Goal: Task Accomplishment & Management: Use online tool/utility

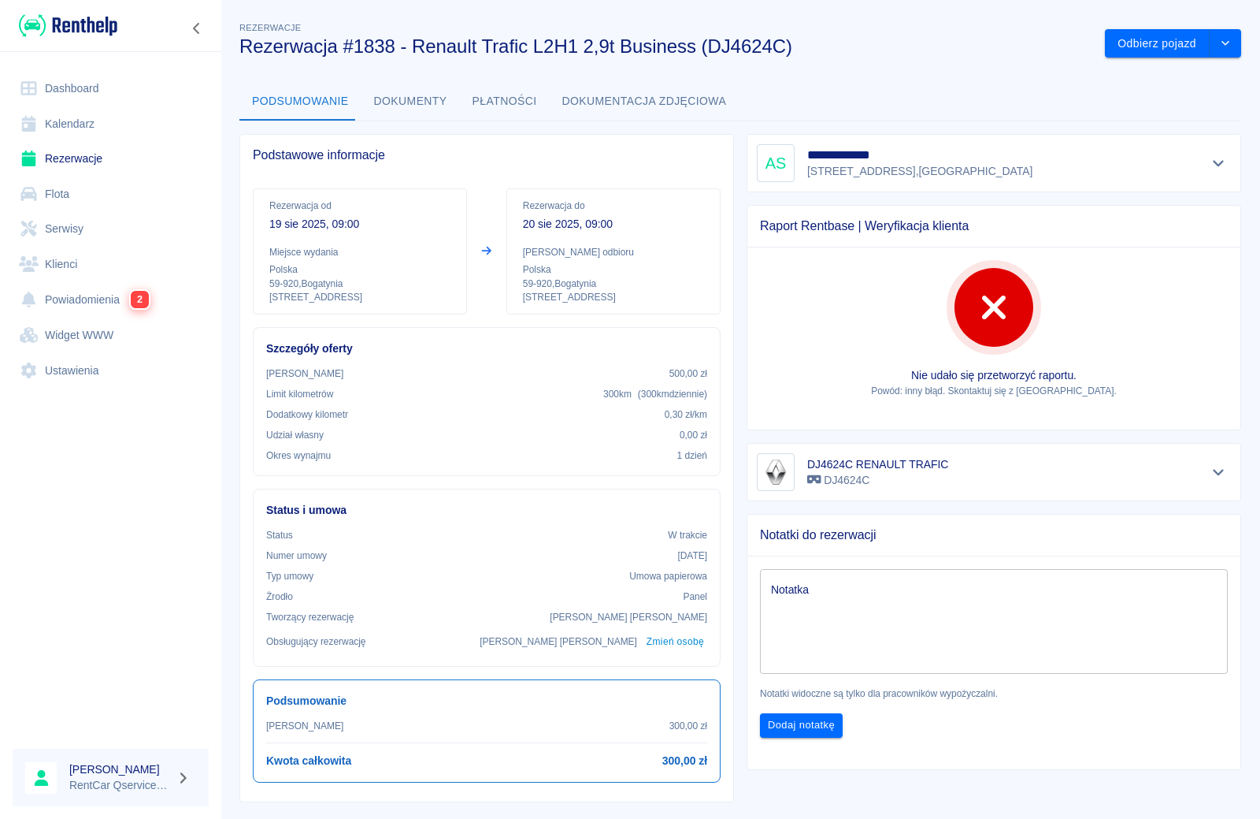
click at [72, 155] on link "Rezerwacje" at bounding box center [111, 158] width 196 height 35
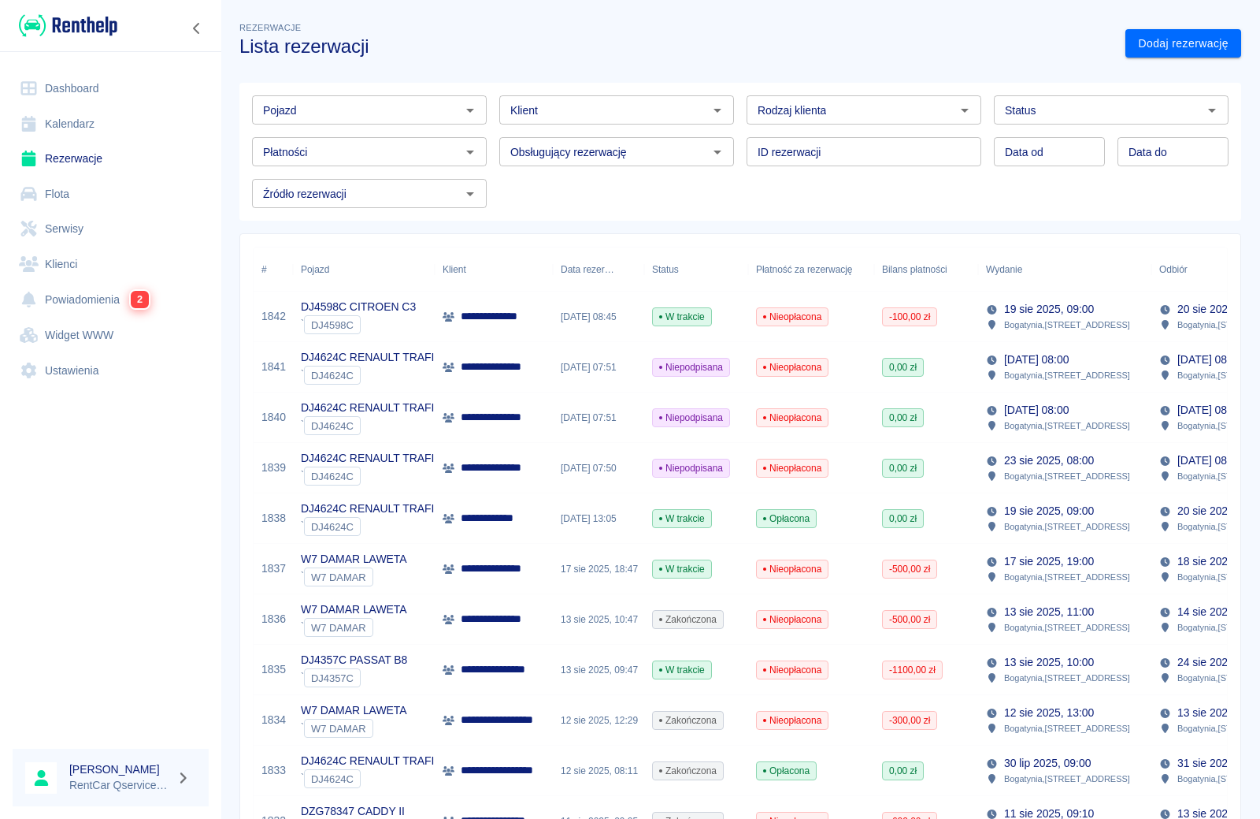
click at [502, 522] on p "**********" at bounding box center [503, 518] width 85 height 17
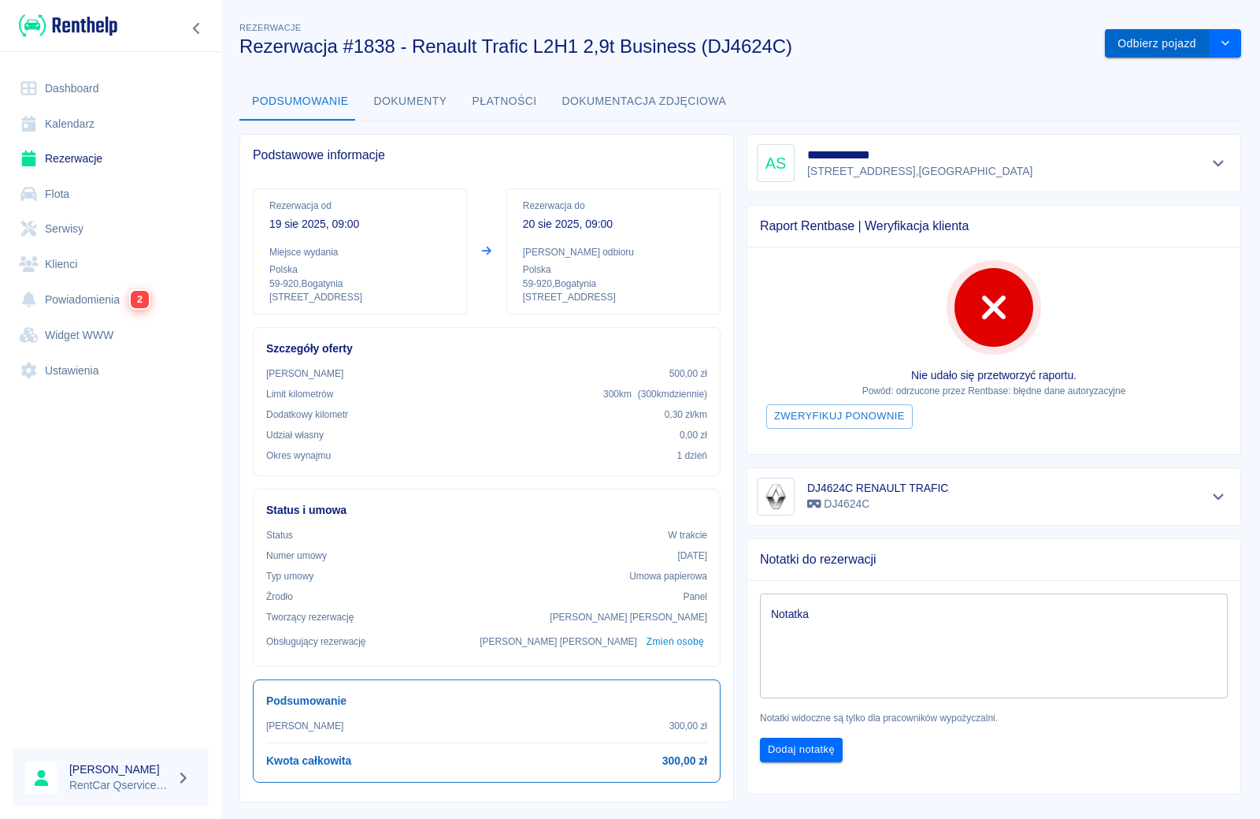
click at [1144, 44] on button "Odbierz pojazd" at bounding box center [1157, 43] width 105 height 29
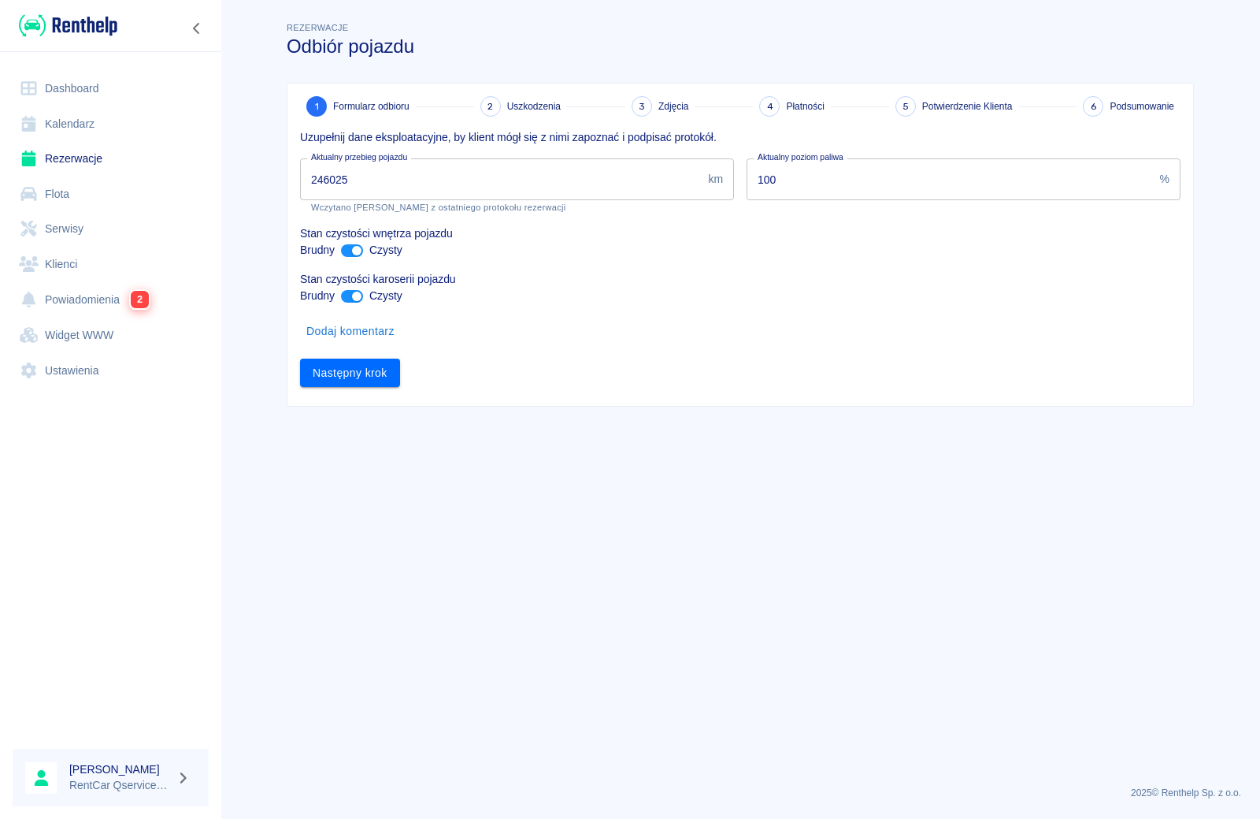
click at [434, 185] on input "246025" at bounding box center [501, 179] width 402 height 42
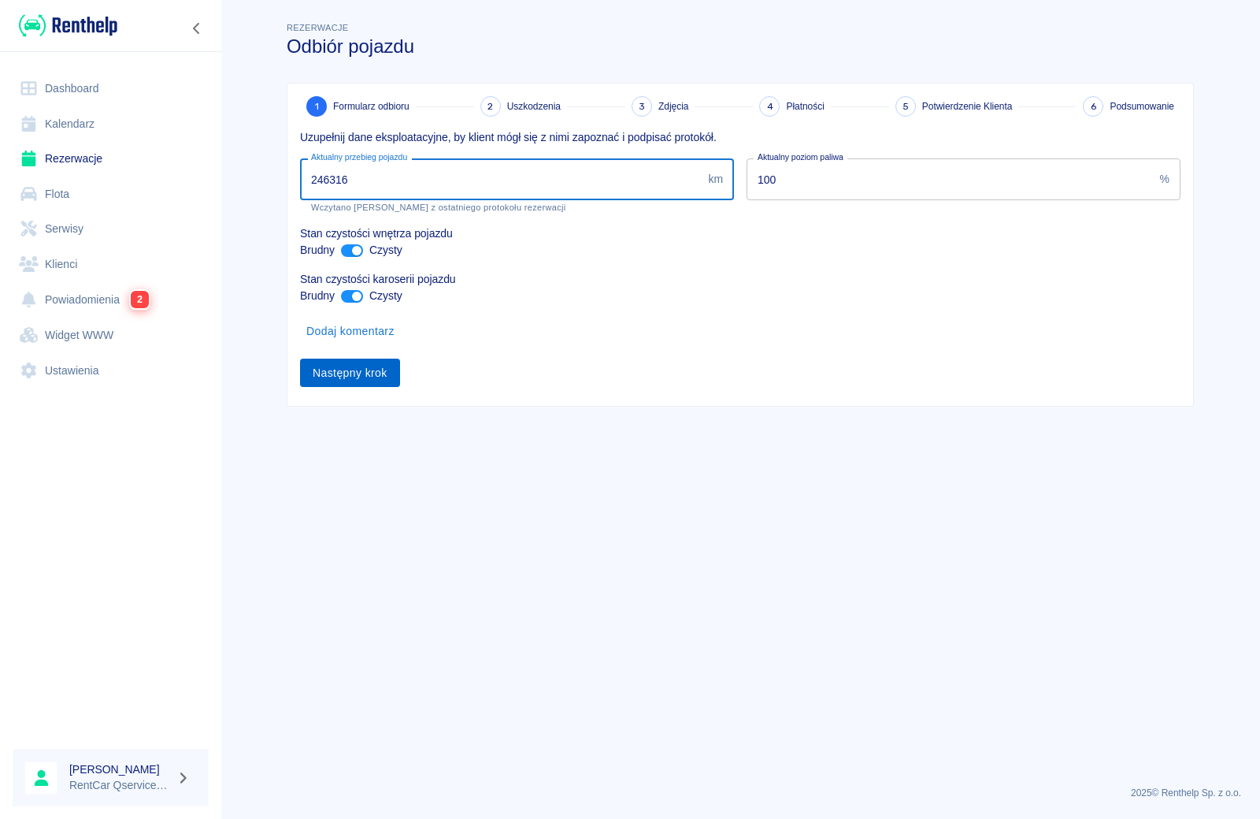
type input "246316"
click at [340, 371] on button "Następny krok" at bounding box center [350, 372] width 100 height 29
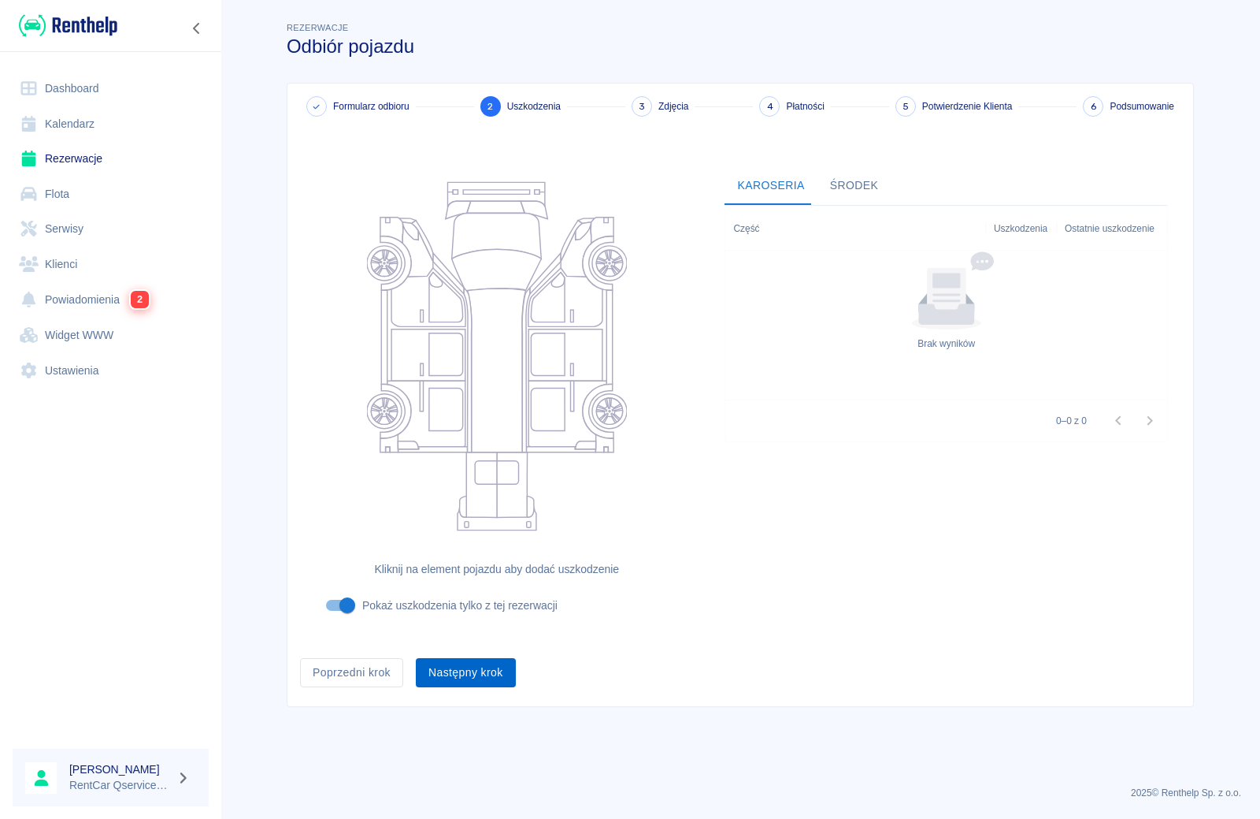
click at [452, 674] on button "Następny krok" at bounding box center [466, 672] width 100 height 29
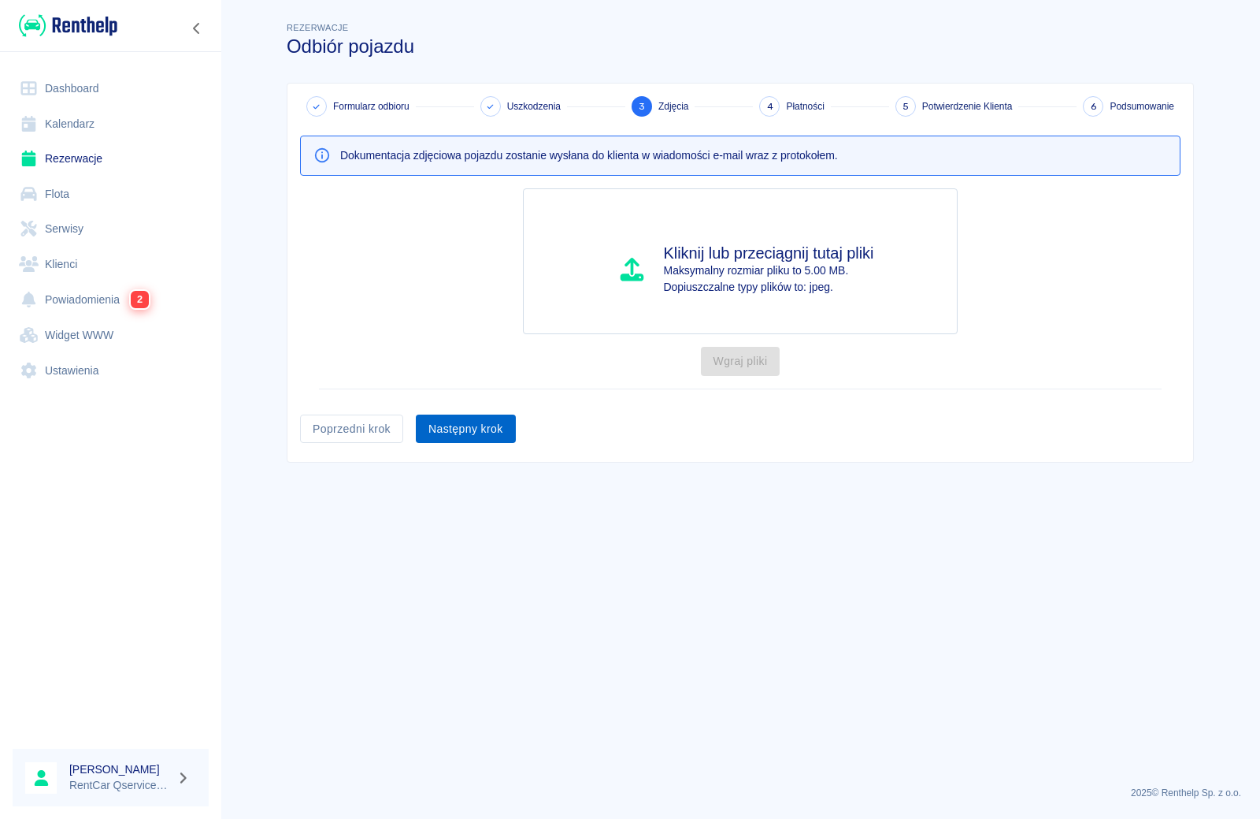
click at [451, 433] on button "Następny krok" at bounding box center [466, 428] width 100 height 29
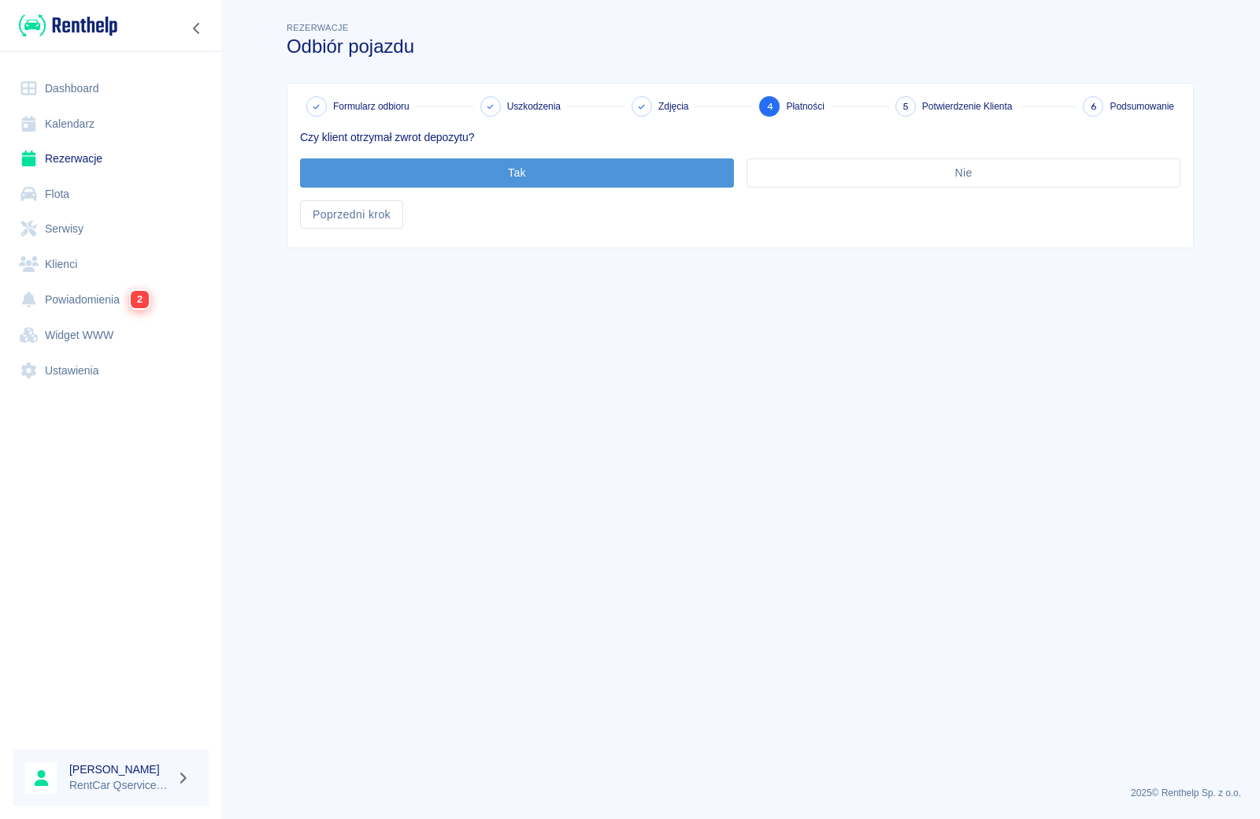
click at [518, 168] on button "Tak" at bounding box center [517, 172] width 434 height 29
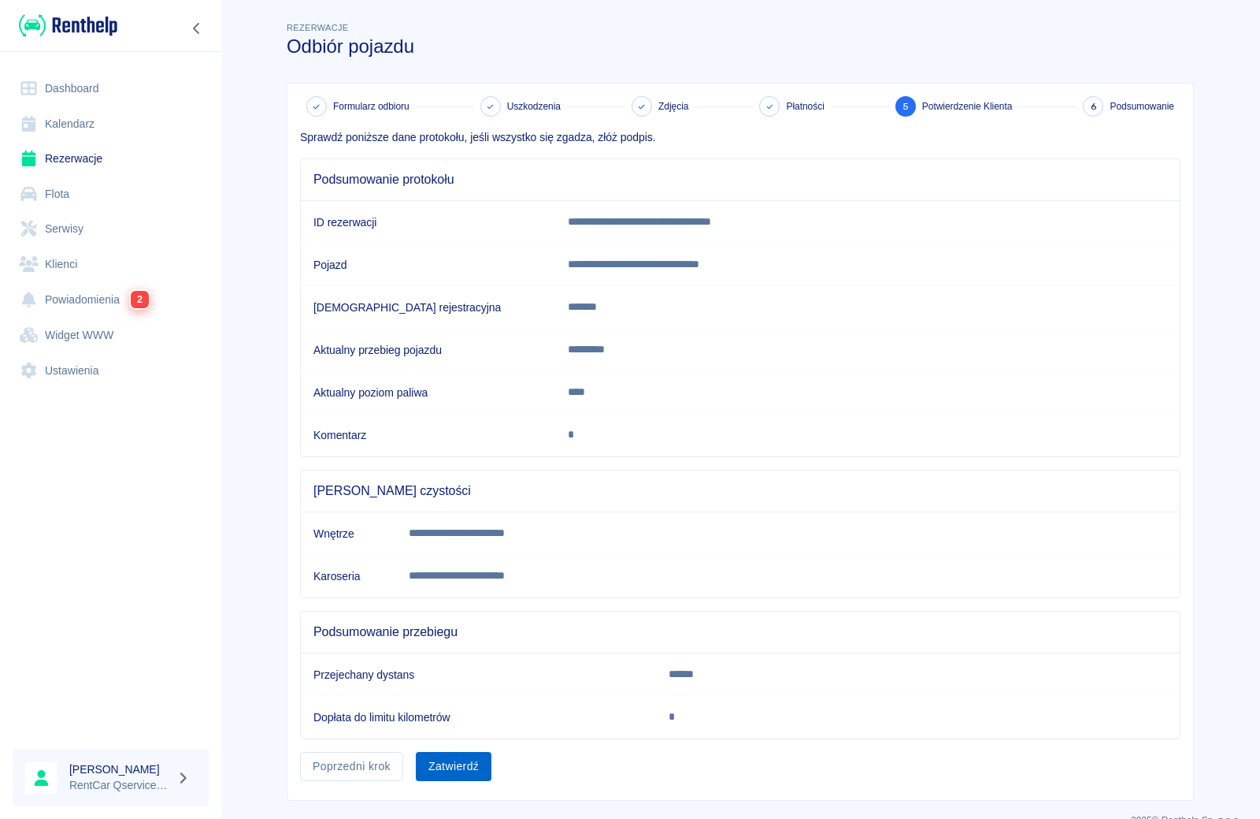
click at [462, 773] on button "Zatwierdź" at bounding box center [454, 766] width 76 height 29
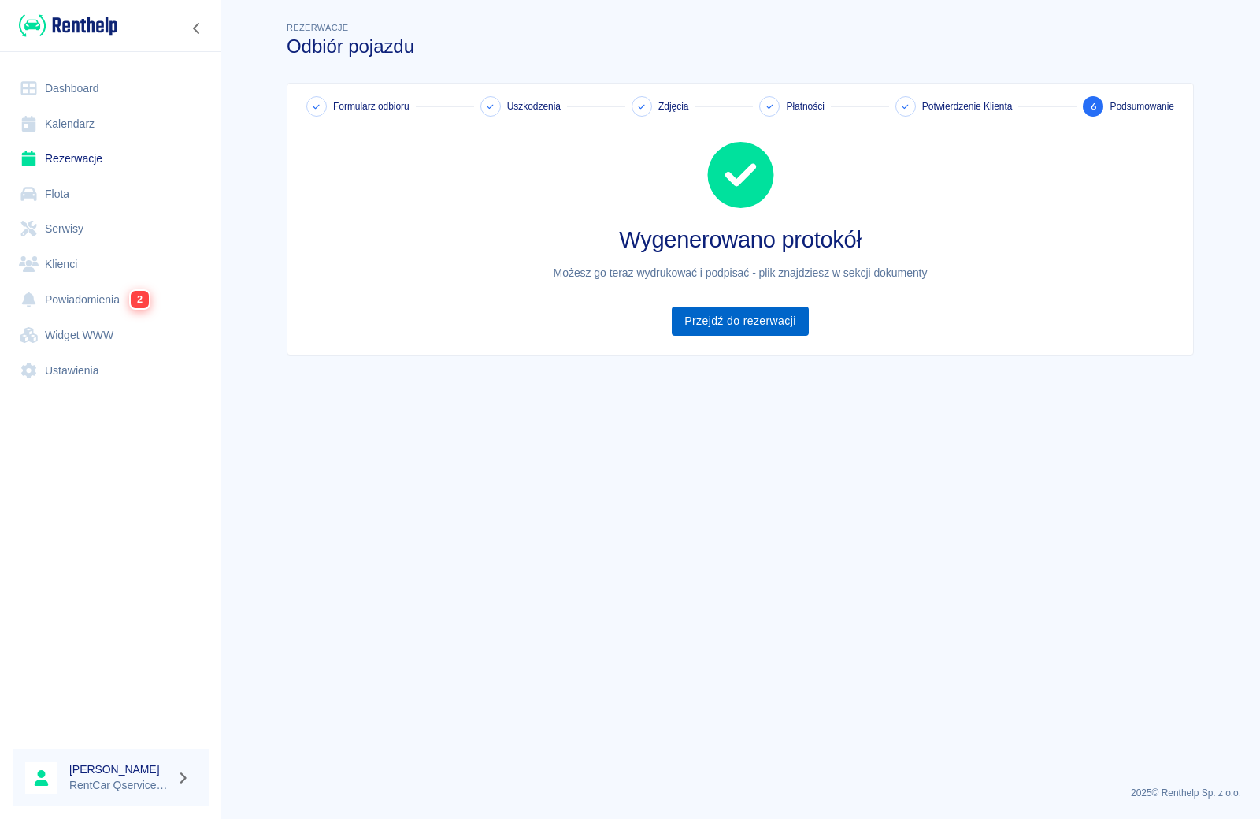
click at [761, 321] on link "Przejdź do rezerwacji" at bounding box center [740, 320] width 136 height 29
